Goal: Task Accomplishment & Management: Manage account settings

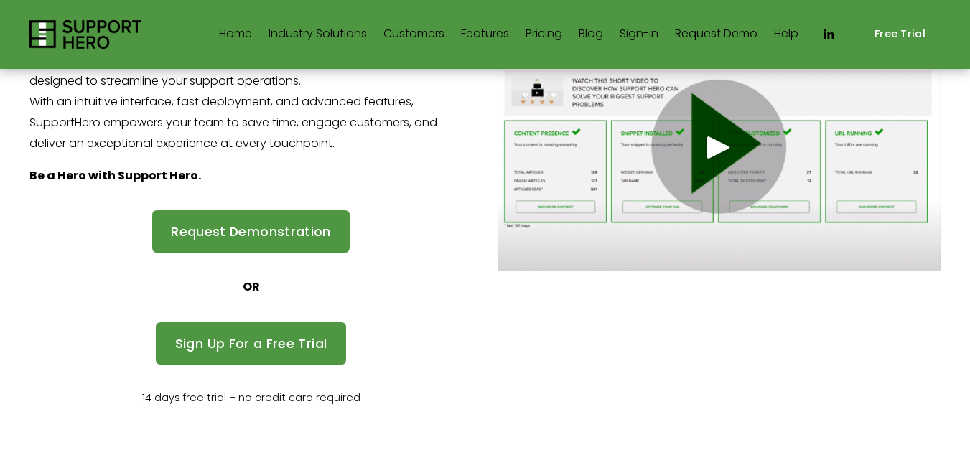
scroll to position [276, 0]
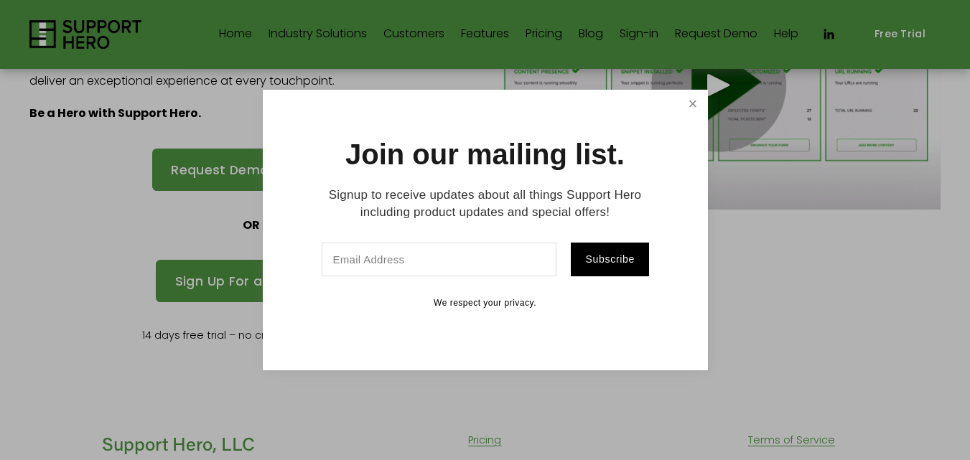
click at [690, 96] on link "Close" at bounding box center [692, 104] width 25 height 25
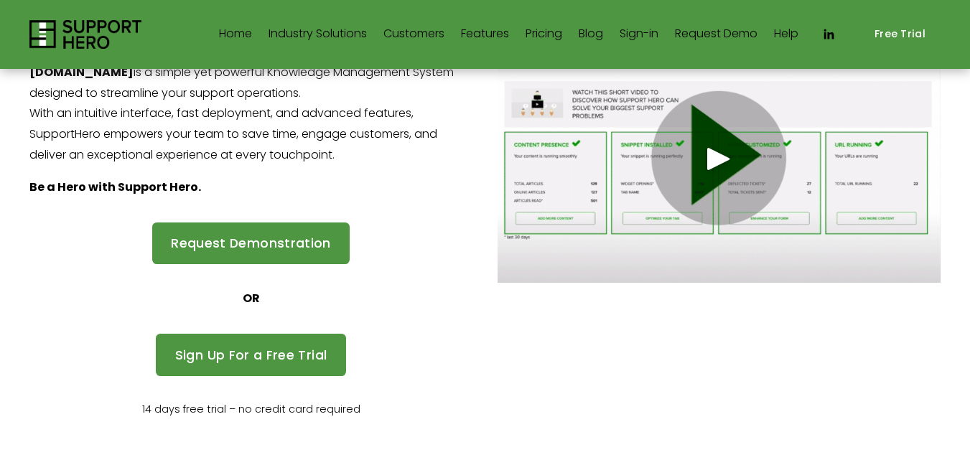
scroll to position [204, 0]
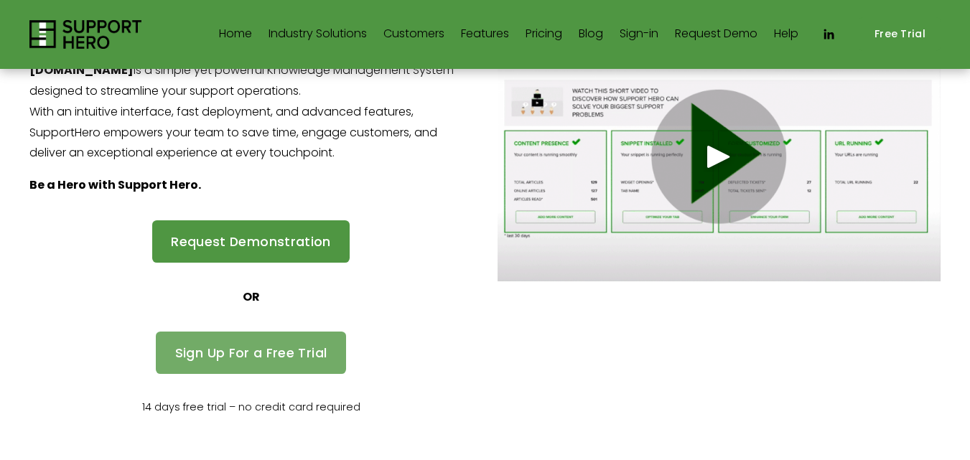
click at [246, 350] on link "Sign Up For a Free Trial" at bounding box center [250, 353] width 189 height 42
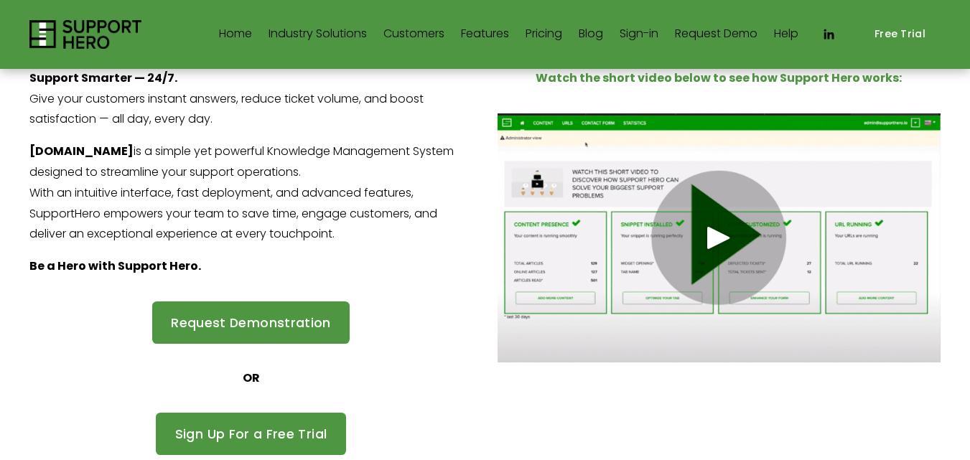
scroll to position [60, 0]
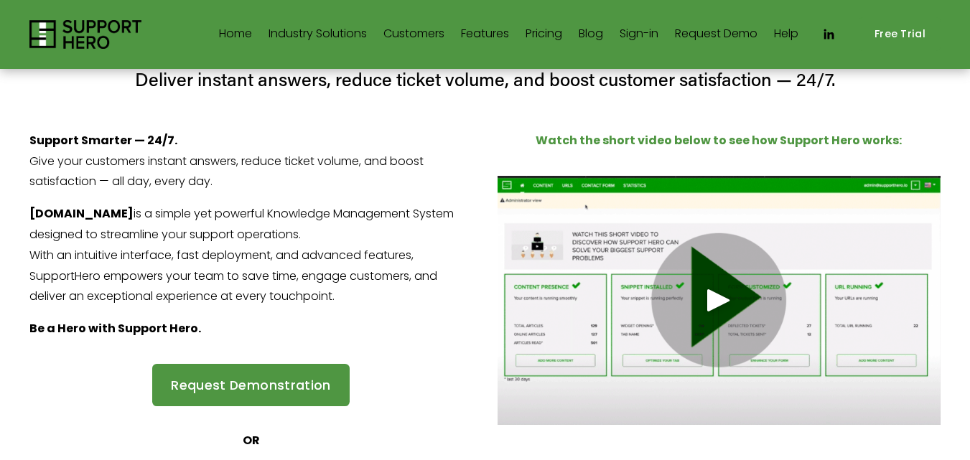
click at [830, 34] on use "LinkedIn" at bounding box center [829, 34] width 10 height 10
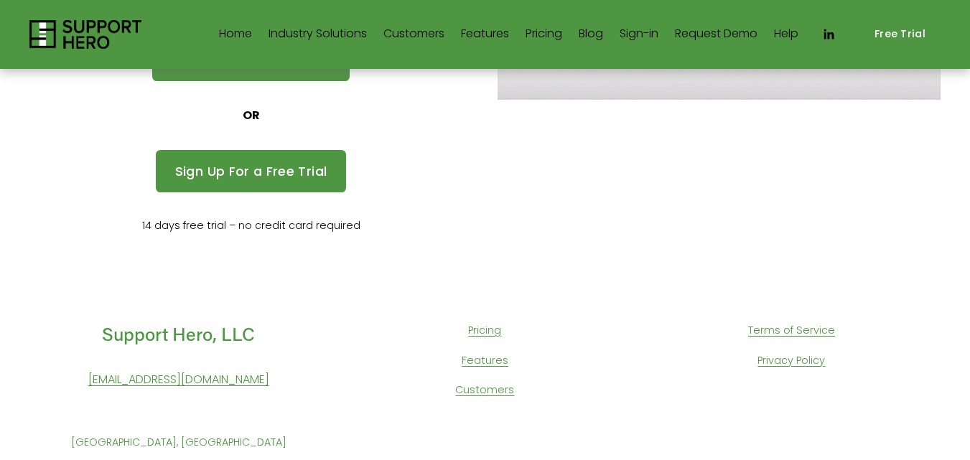
scroll to position [392, 0]
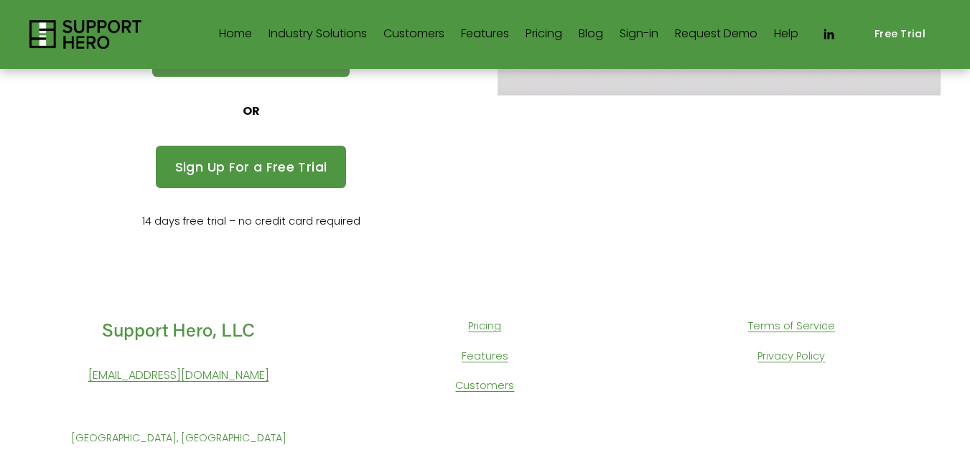
click at [270, 217] on p "14 days free trial – no credit card required" at bounding box center [251, 221] width 444 height 19
click at [219, 221] on p "14 days free trial – no credit card required" at bounding box center [251, 221] width 444 height 19
click at [217, 220] on p "14 days free trial – no credit card required" at bounding box center [251, 221] width 444 height 19
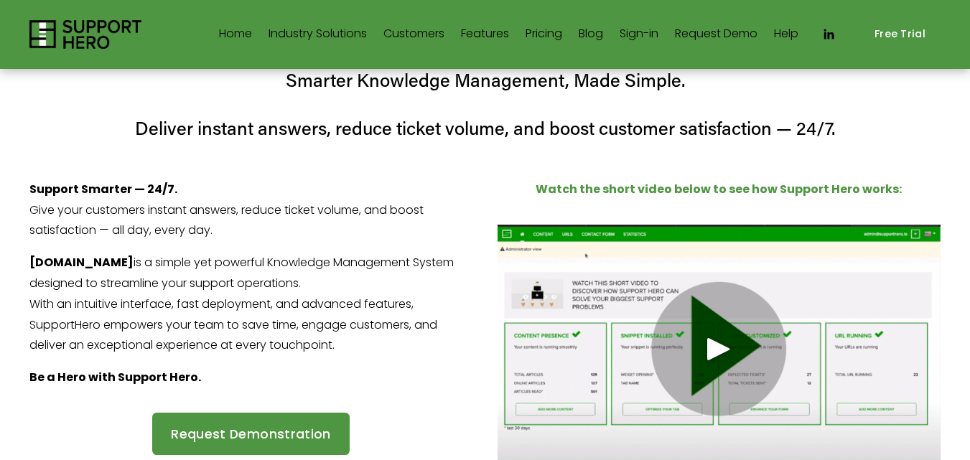
scroll to position [0, 0]
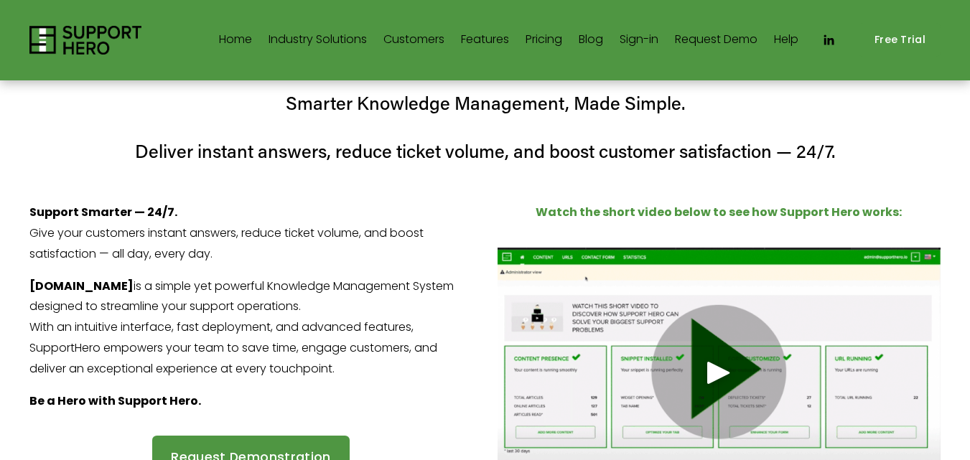
click at [76, 44] on img at bounding box center [85, 40] width 113 height 29
click at [228, 45] on link "Home" at bounding box center [235, 40] width 33 height 23
click at [627, 42] on link "Sign-in" at bounding box center [638, 40] width 39 height 23
